Goal: Information Seeking & Learning: Find specific fact

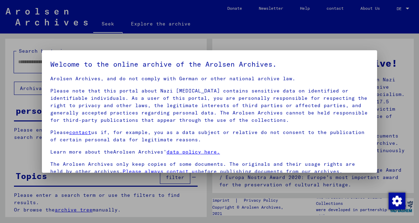
scroll to position [57, 0]
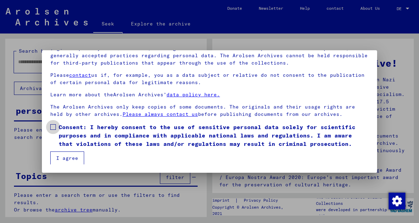
click at [54, 130] on label "Consent: I hereby consent to the use of sensitive personal data solely for scie…" at bounding box center [209, 135] width 319 height 25
click at [64, 155] on font "I agree" at bounding box center [67, 158] width 22 height 6
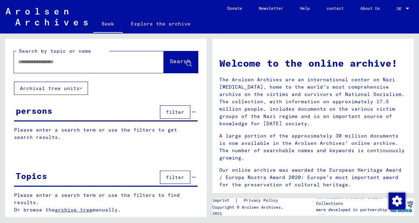
click at [42, 60] on input "text" at bounding box center [80, 61] width 125 height 7
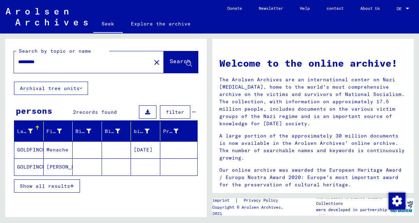
click at [30, 167] on font "GOLDFINCH" at bounding box center [31, 167] width 28 height 6
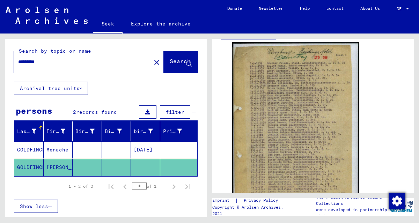
scroll to position [149, 0]
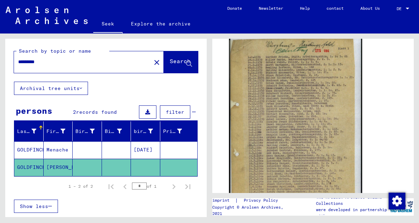
click at [283, 81] on img at bounding box center [295, 128] width 133 height 187
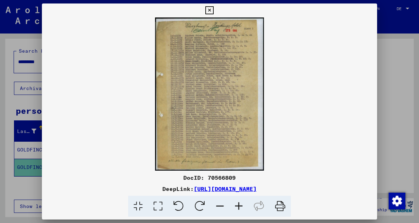
click at [240, 204] on icon at bounding box center [239, 206] width 19 height 21
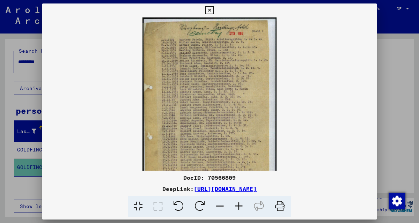
click at [240, 204] on icon at bounding box center [239, 206] width 19 height 21
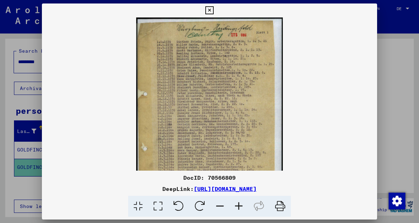
click at [240, 204] on icon at bounding box center [239, 206] width 19 height 21
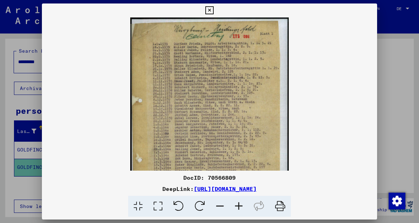
click at [240, 204] on icon at bounding box center [239, 206] width 19 height 21
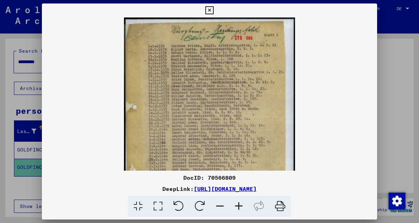
click at [240, 204] on icon at bounding box center [239, 206] width 19 height 21
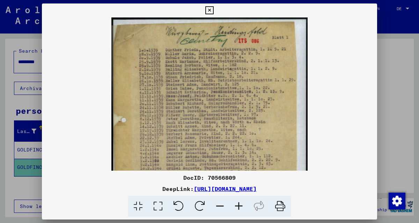
click at [240, 204] on icon at bounding box center [239, 206] width 19 height 21
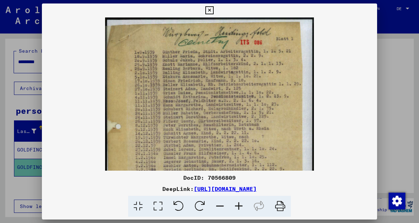
click at [240, 204] on icon at bounding box center [239, 206] width 19 height 21
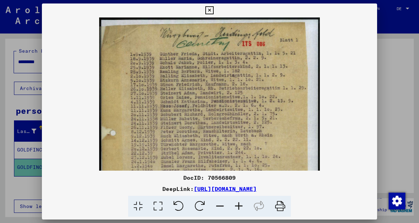
click at [240, 204] on icon at bounding box center [239, 206] width 19 height 21
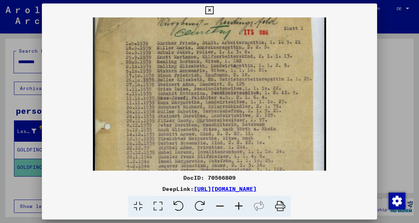
scroll to position [12, 0]
drag, startPoint x: 229, startPoint y: 148, endPoint x: 225, endPoint y: 151, distance: 4.4
click at [225, 151] on img at bounding box center [209, 170] width 233 height 328
click at [209, 9] on icon at bounding box center [210, 10] width 8 height 8
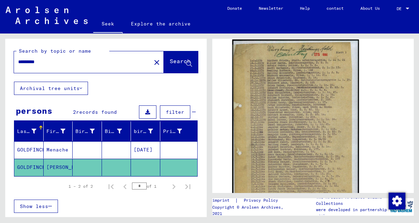
click at [28, 149] on font "GOLDFINCH" at bounding box center [31, 150] width 28 height 6
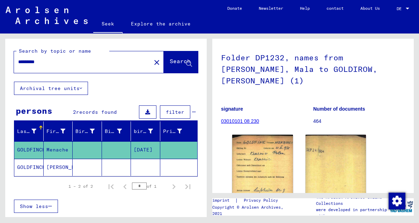
scroll to position [44, 0]
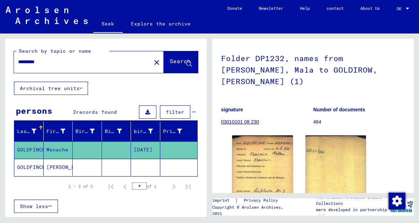
click at [33, 61] on input "*********" at bounding box center [82, 61] width 129 height 7
type input "******"
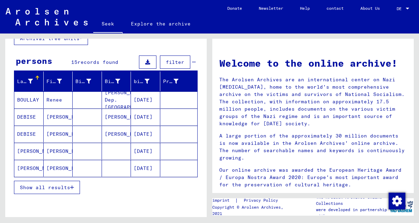
scroll to position [52, 0]
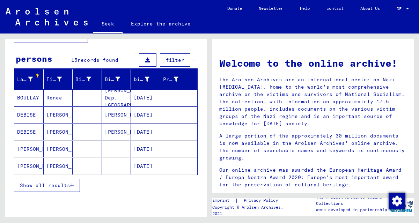
click at [45, 186] on font "Show all results" at bounding box center [45, 185] width 50 height 6
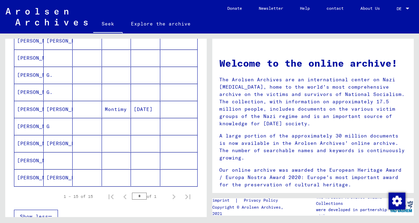
scroll to position [213, 0]
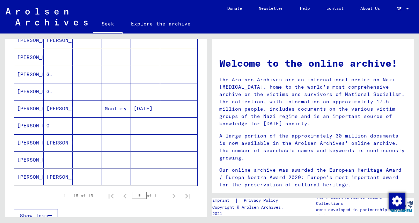
click at [25, 157] on font "[PERSON_NAME]" at bounding box center [37, 160] width 41 height 6
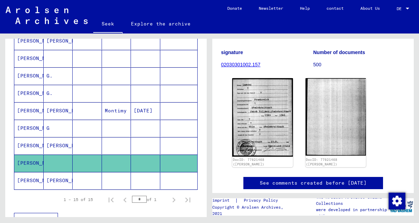
scroll to position [93, 0]
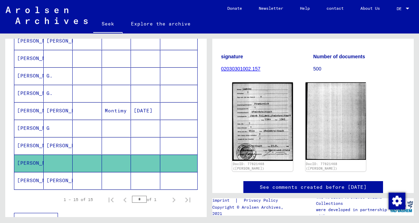
click at [30, 57] on font "[PERSON_NAME]" at bounding box center [37, 58] width 41 height 6
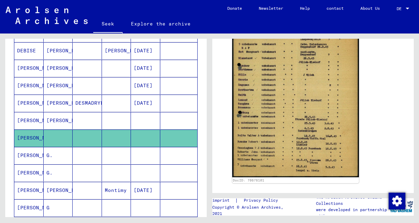
scroll to position [130, 0]
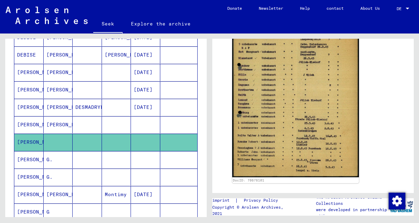
click at [21, 88] on font "[PERSON_NAME]" at bounding box center [37, 90] width 41 height 6
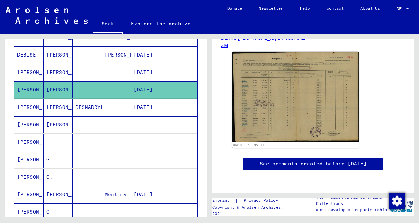
scroll to position [147, 0]
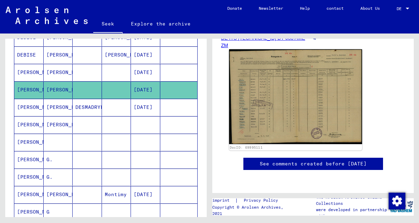
click at [276, 65] on img at bounding box center [295, 96] width 133 height 95
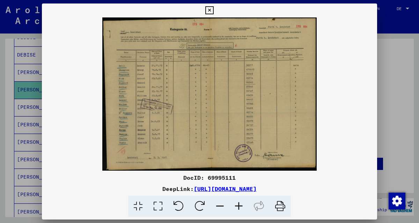
click at [236, 209] on icon at bounding box center [239, 206] width 19 height 21
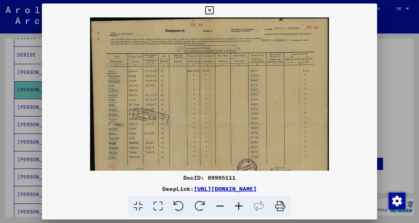
click at [236, 209] on icon at bounding box center [239, 206] width 19 height 21
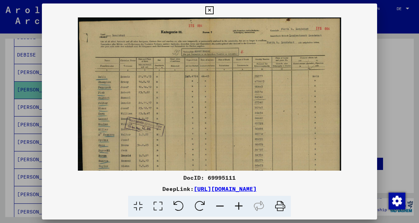
click at [236, 209] on icon at bounding box center [239, 206] width 19 height 21
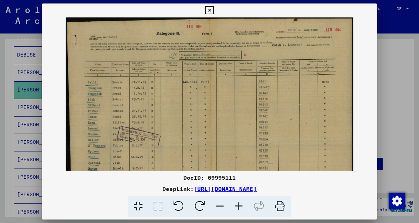
click at [236, 209] on icon at bounding box center [239, 206] width 19 height 21
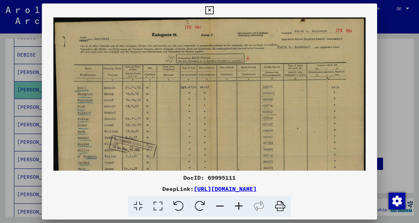
click at [236, 209] on icon at bounding box center [239, 206] width 19 height 21
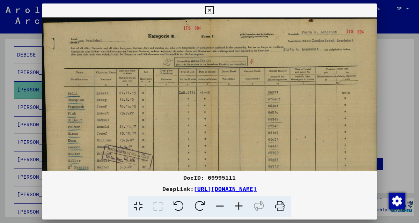
click at [208, 8] on icon at bounding box center [210, 10] width 8 height 8
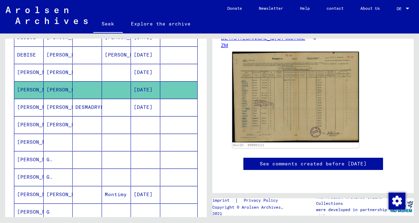
click at [49, 157] on font "G." at bounding box center [49, 160] width 6 height 6
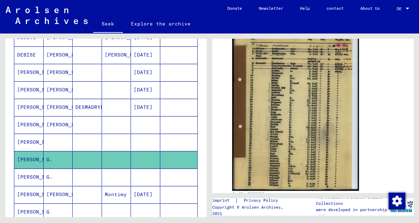
scroll to position [189, 0]
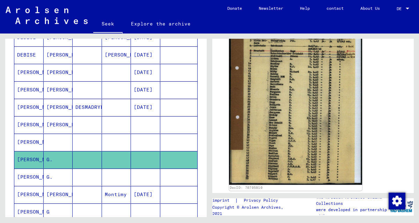
click at [289, 118] on img at bounding box center [295, 89] width 133 height 191
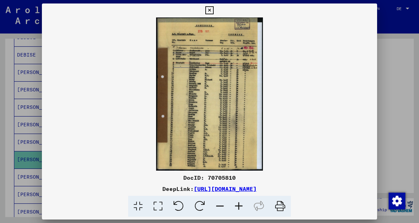
click at [238, 208] on icon at bounding box center [239, 206] width 19 height 21
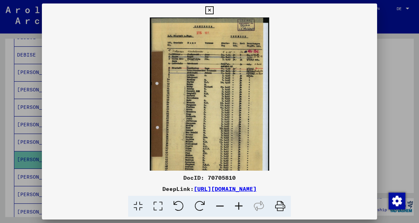
click at [238, 208] on icon at bounding box center [239, 206] width 19 height 21
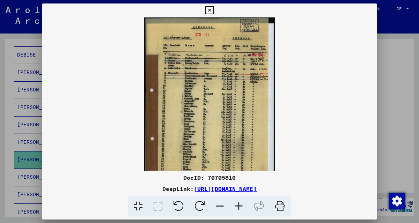
click at [238, 208] on icon at bounding box center [239, 206] width 19 height 21
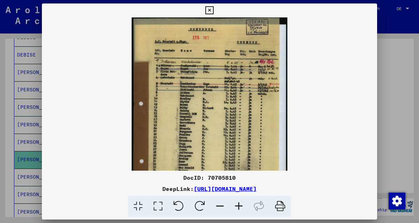
click at [238, 208] on icon at bounding box center [239, 206] width 19 height 21
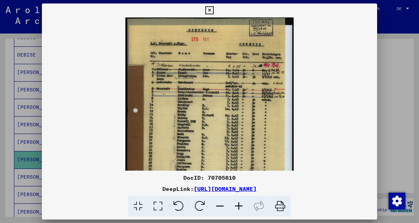
click at [238, 208] on icon at bounding box center [239, 206] width 19 height 21
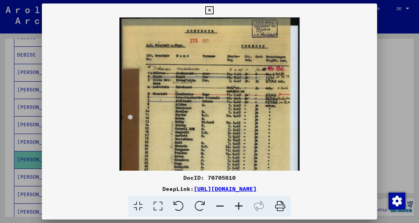
click at [238, 208] on icon at bounding box center [239, 206] width 19 height 21
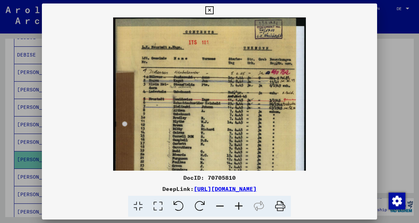
click at [238, 208] on icon at bounding box center [239, 206] width 19 height 21
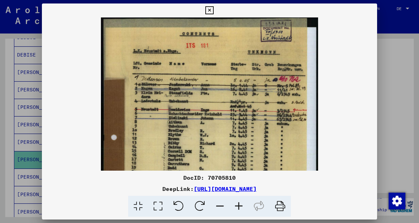
click at [238, 208] on icon at bounding box center [239, 206] width 19 height 21
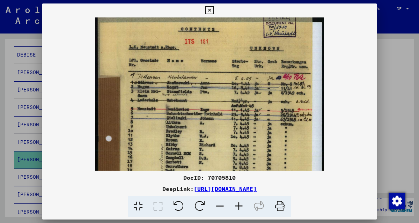
scroll to position [5, 0]
drag, startPoint x: 200, startPoint y: 156, endPoint x: 187, endPoint y: 160, distance: 13.9
click at [187, 160] on img at bounding box center [209, 176] width 229 height 328
click at [209, 9] on icon at bounding box center [210, 10] width 8 height 8
